Goal: Contribute content

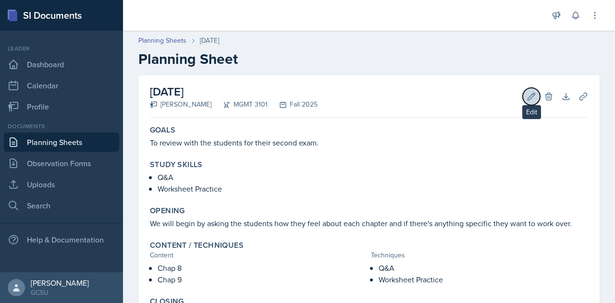
click at [526, 100] on icon at bounding box center [531, 97] width 10 height 10
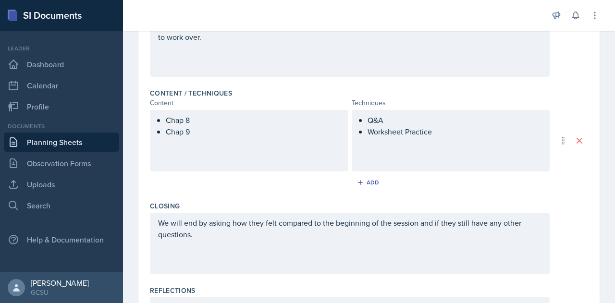
scroll to position [347, 0]
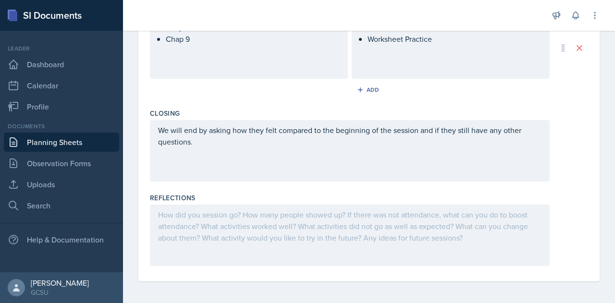
click at [205, 220] on div at bounding box center [350, 235] width 400 height 61
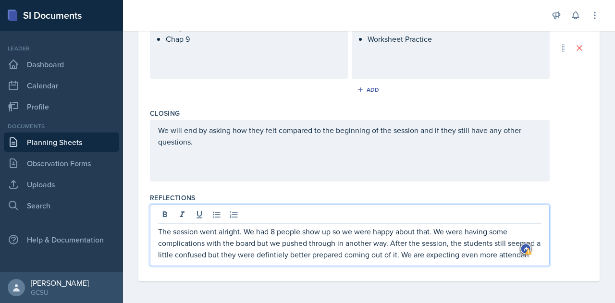
scroll to position [357, 0]
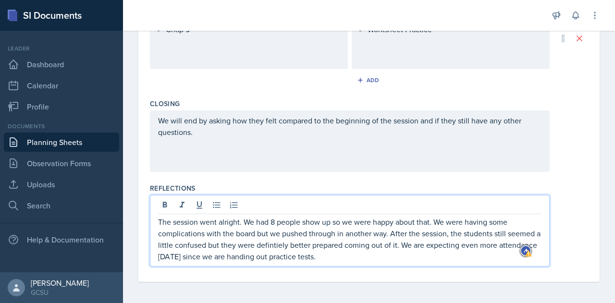
click at [276, 244] on p "The session went alright. We had 8 people show up so we were happy about that. …" at bounding box center [349, 239] width 383 height 46
click at [290, 244] on p "The session went alright. We had 8 people show up so we were happy about that. …" at bounding box center [349, 239] width 383 height 46
click at [400, 258] on p "The session went alright. We had 8 people show up so we were happy about that. …" at bounding box center [349, 239] width 383 height 46
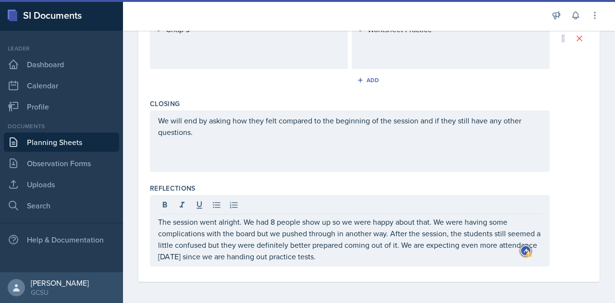
click at [242, 223] on p "The session went alright. We had 8 people show up so we were happy about that. …" at bounding box center [349, 239] width 383 height 46
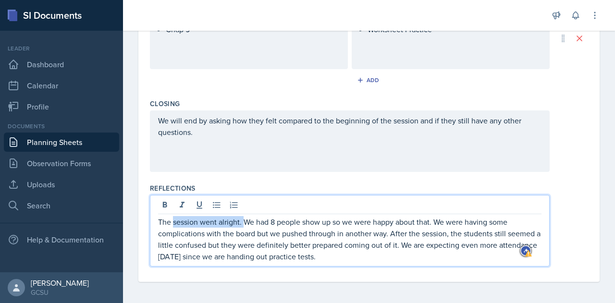
drag, startPoint x: 244, startPoint y: 222, endPoint x: 168, endPoint y: 218, distance: 76.5
click at [168, 218] on p "The session went alright. We had 8 people show up so we were happy about that. …" at bounding box center [349, 239] width 383 height 46
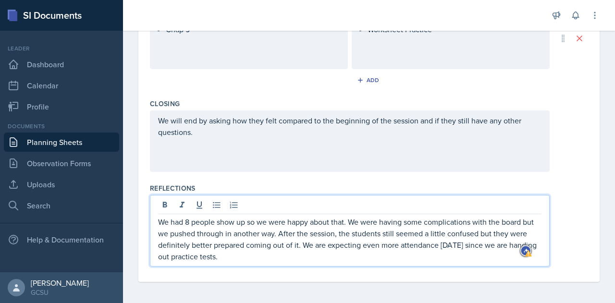
click at [268, 257] on p "We had 8 people show up so we were happy about that. We were having some compli…" at bounding box center [349, 239] width 383 height 46
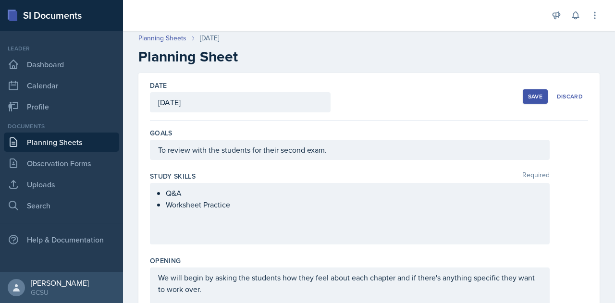
scroll to position [0, 0]
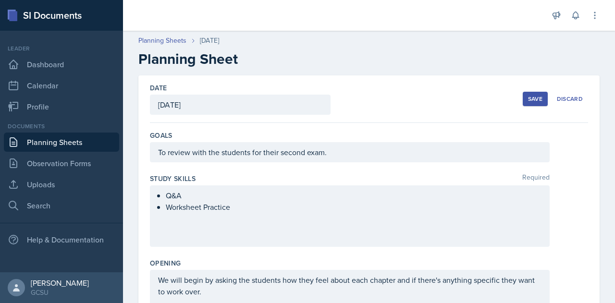
click at [528, 99] on div "Save" at bounding box center [535, 99] width 14 height 8
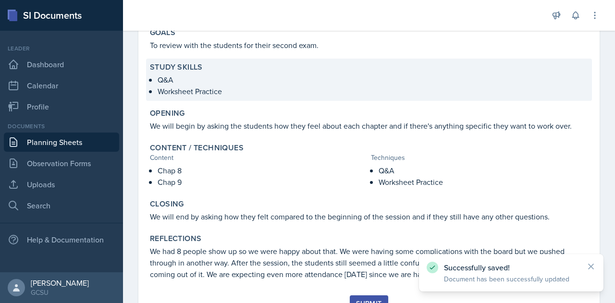
scroll to position [140, 0]
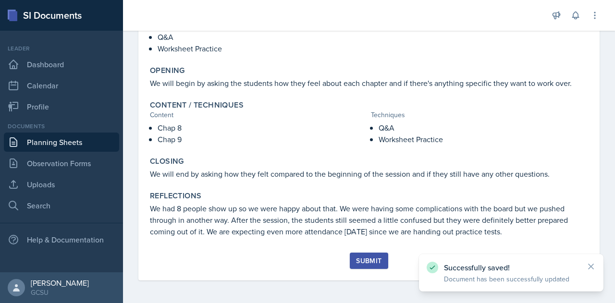
click at [366, 258] on div "Submit" at bounding box center [368, 261] width 25 height 8
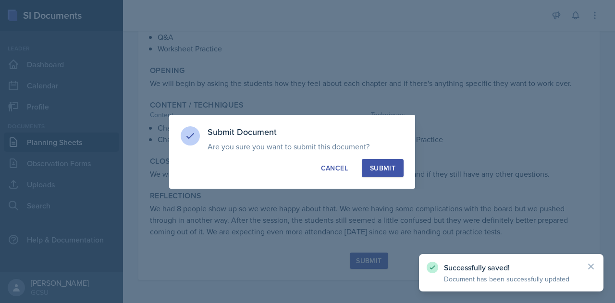
click at [374, 165] on div "Submit" at bounding box center [382, 168] width 25 height 10
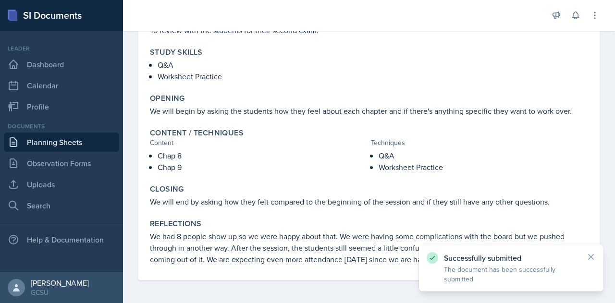
scroll to position [0, 0]
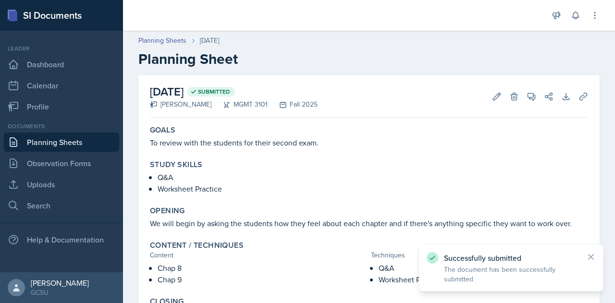
click at [63, 141] on link "Planning Sheets" at bounding box center [61, 142] width 115 height 19
